Goal: Book appointment/travel/reservation

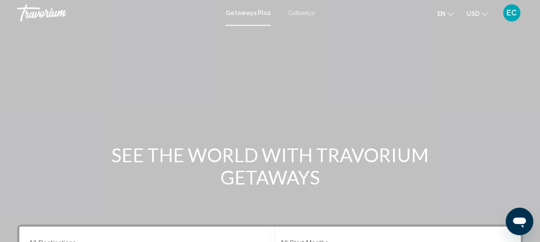
click at [485, 15] on icon "Change currency" at bounding box center [485, 14] width 6 height 6
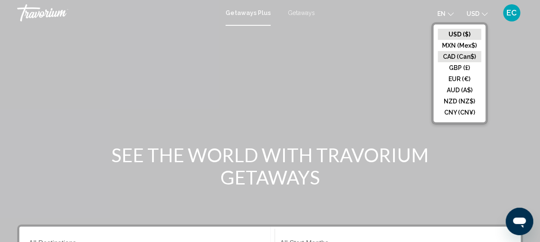
click at [463, 58] on button "CAD (Can$)" at bounding box center [459, 56] width 43 height 11
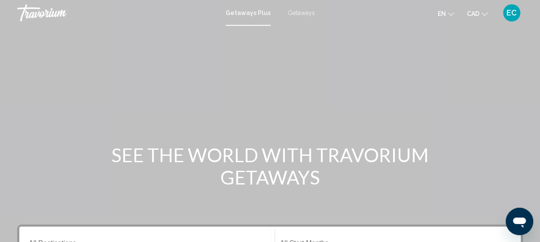
click at [292, 15] on span "Getaways" at bounding box center [301, 12] width 27 height 7
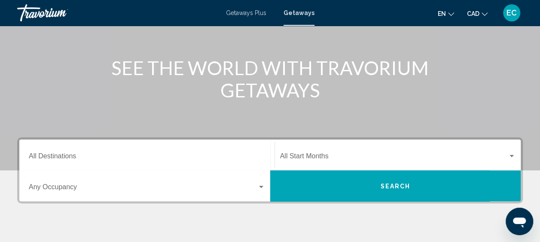
scroll to position [109, 0]
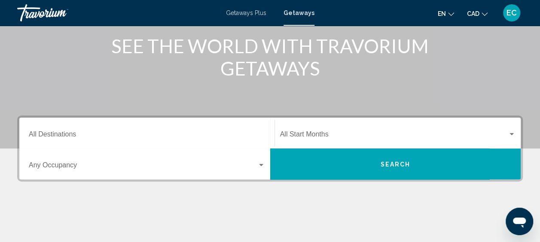
click at [70, 135] on input "Destination All Destinations" at bounding box center [147, 136] width 236 height 8
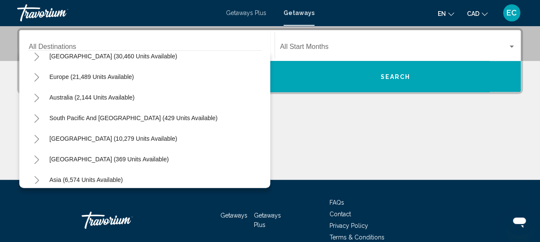
scroll to position [101, 0]
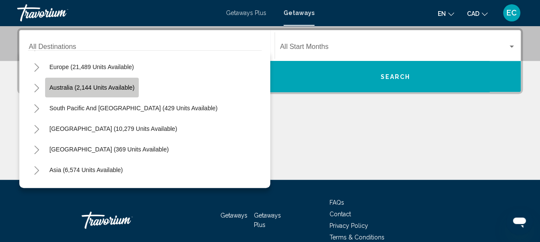
click at [98, 85] on span "Australia (2,144 units available)" at bounding box center [91, 87] width 85 height 7
type input "**********"
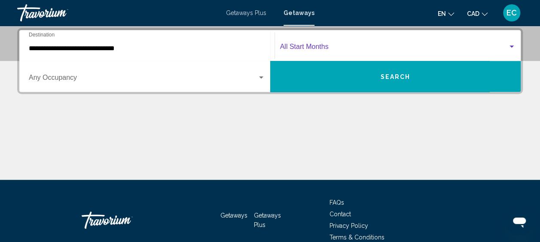
click at [305, 47] on span "Search widget" at bounding box center [394, 49] width 228 height 8
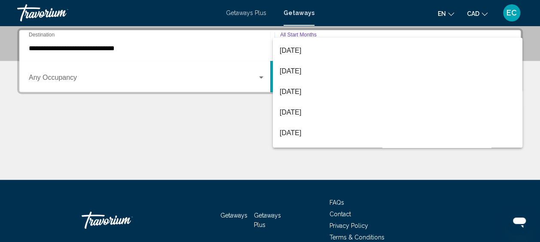
scroll to position [42, 0]
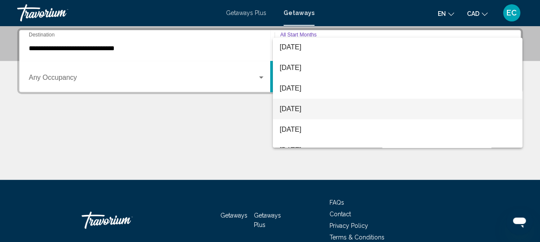
click at [296, 110] on span "[DATE]" at bounding box center [398, 109] width 236 height 21
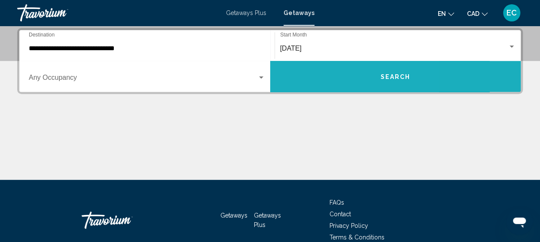
click at [317, 85] on button "Search" at bounding box center [395, 76] width 251 height 31
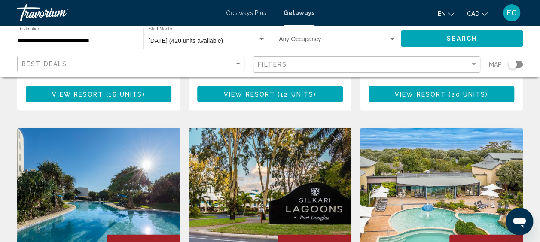
scroll to position [1007, 0]
